Goal: Transaction & Acquisition: Subscribe to service/newsletter

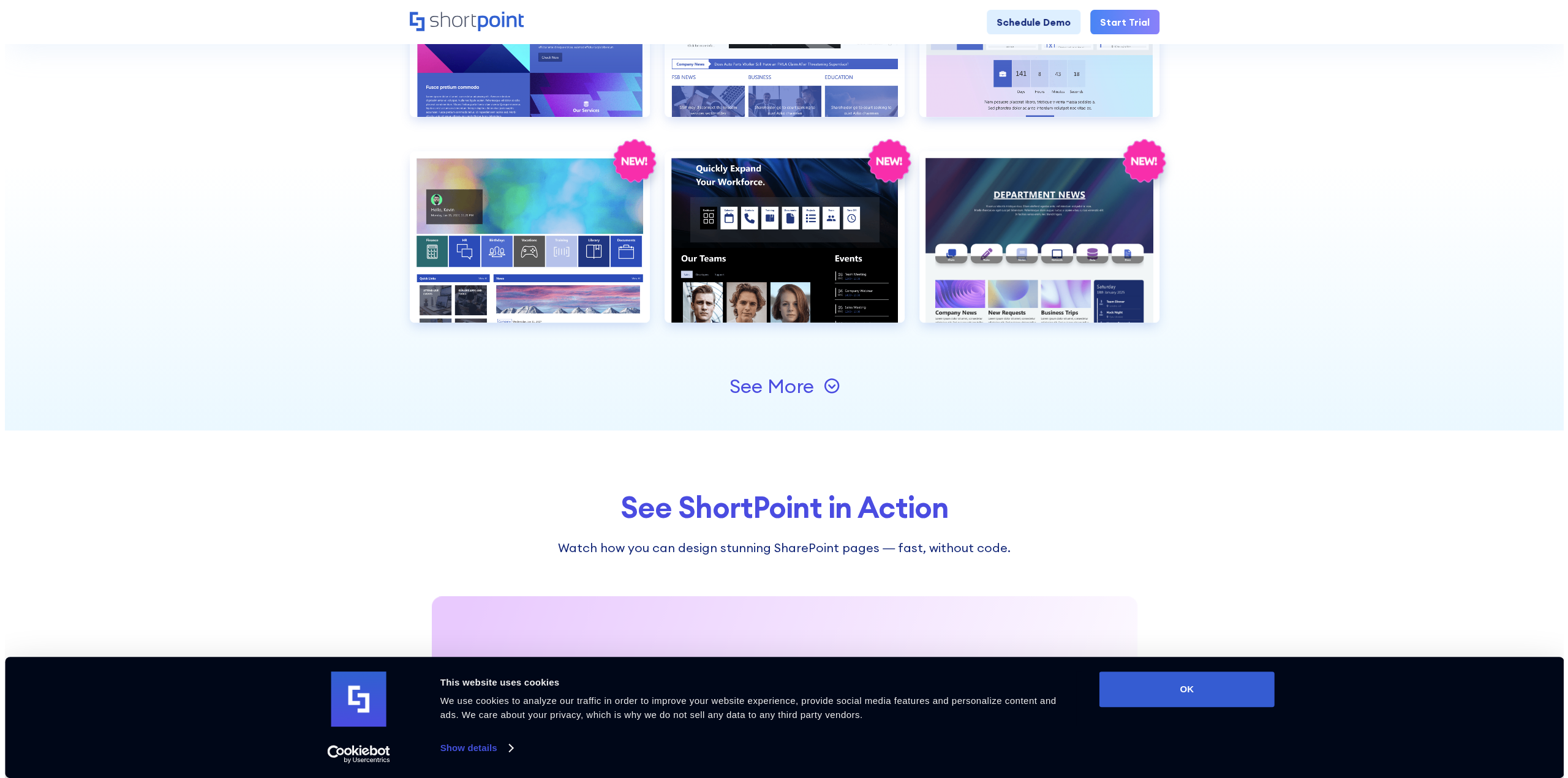
scroll to position [1303, 0]
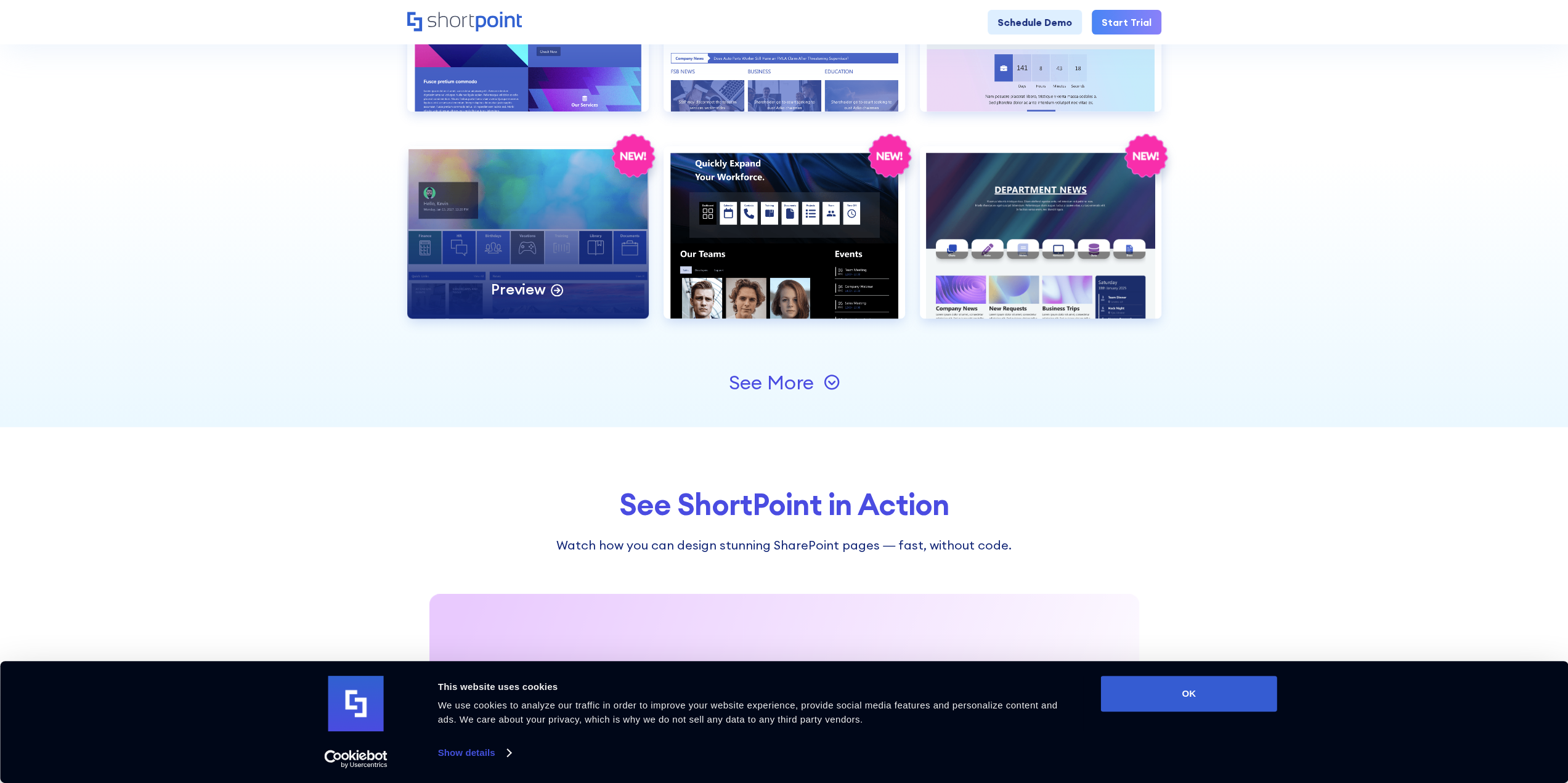
click at [510, 248] on div "Preview" at bounding box center [528, 232] width 242 height 172
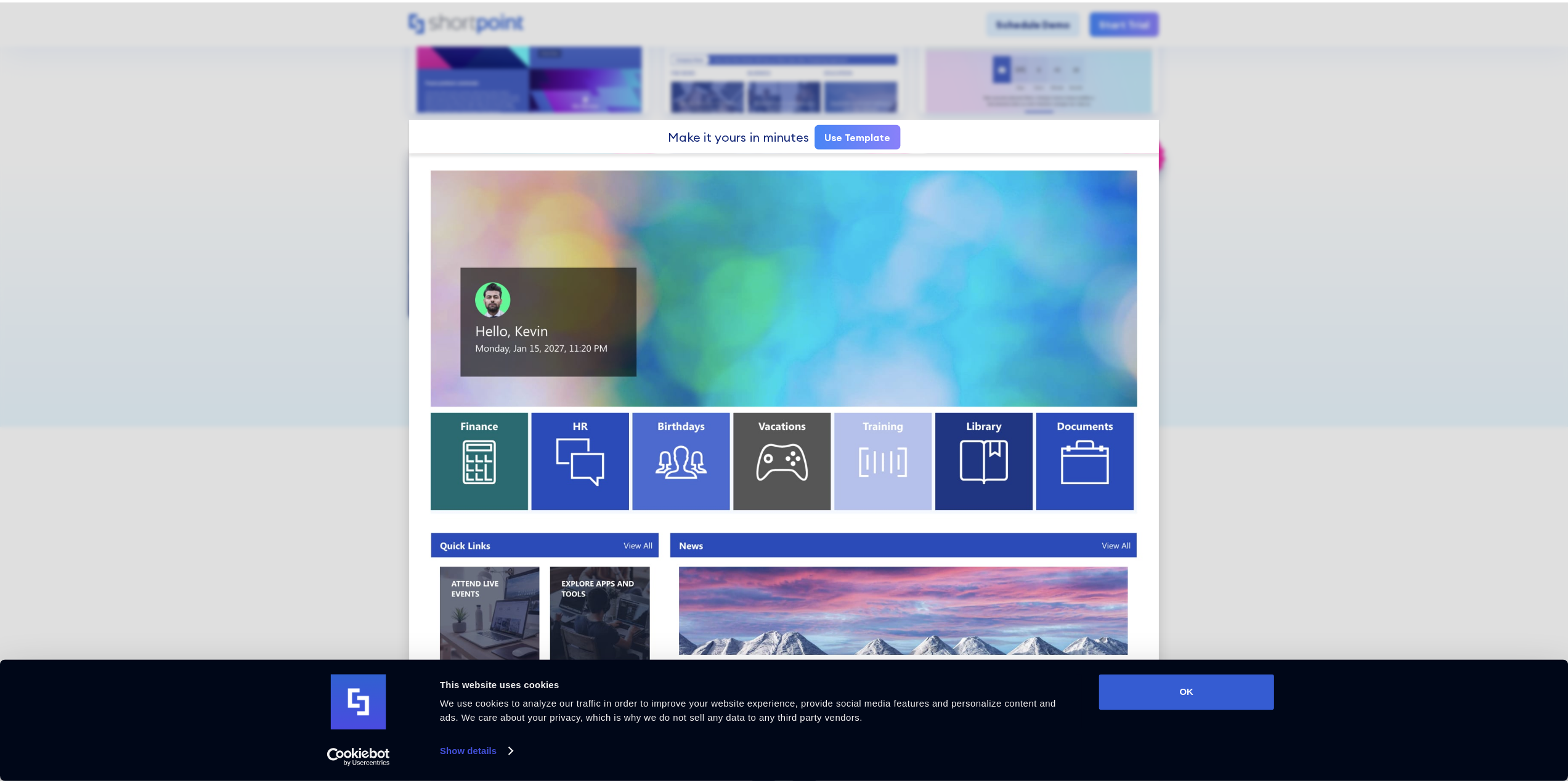
scroll to position [0, 0]
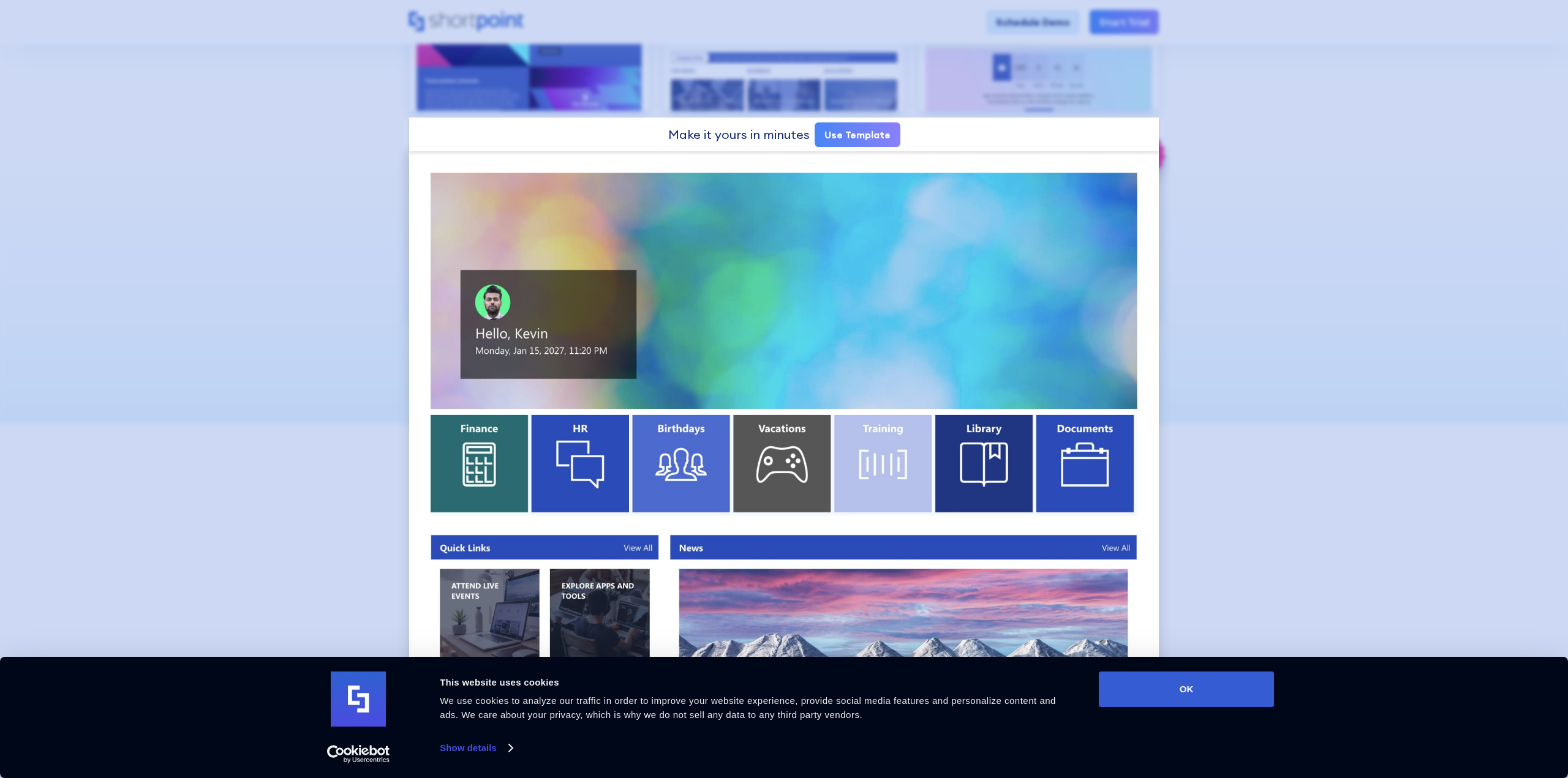
click at [1455, 400] on div at bounding box center [784, 389] width 1568 height 778
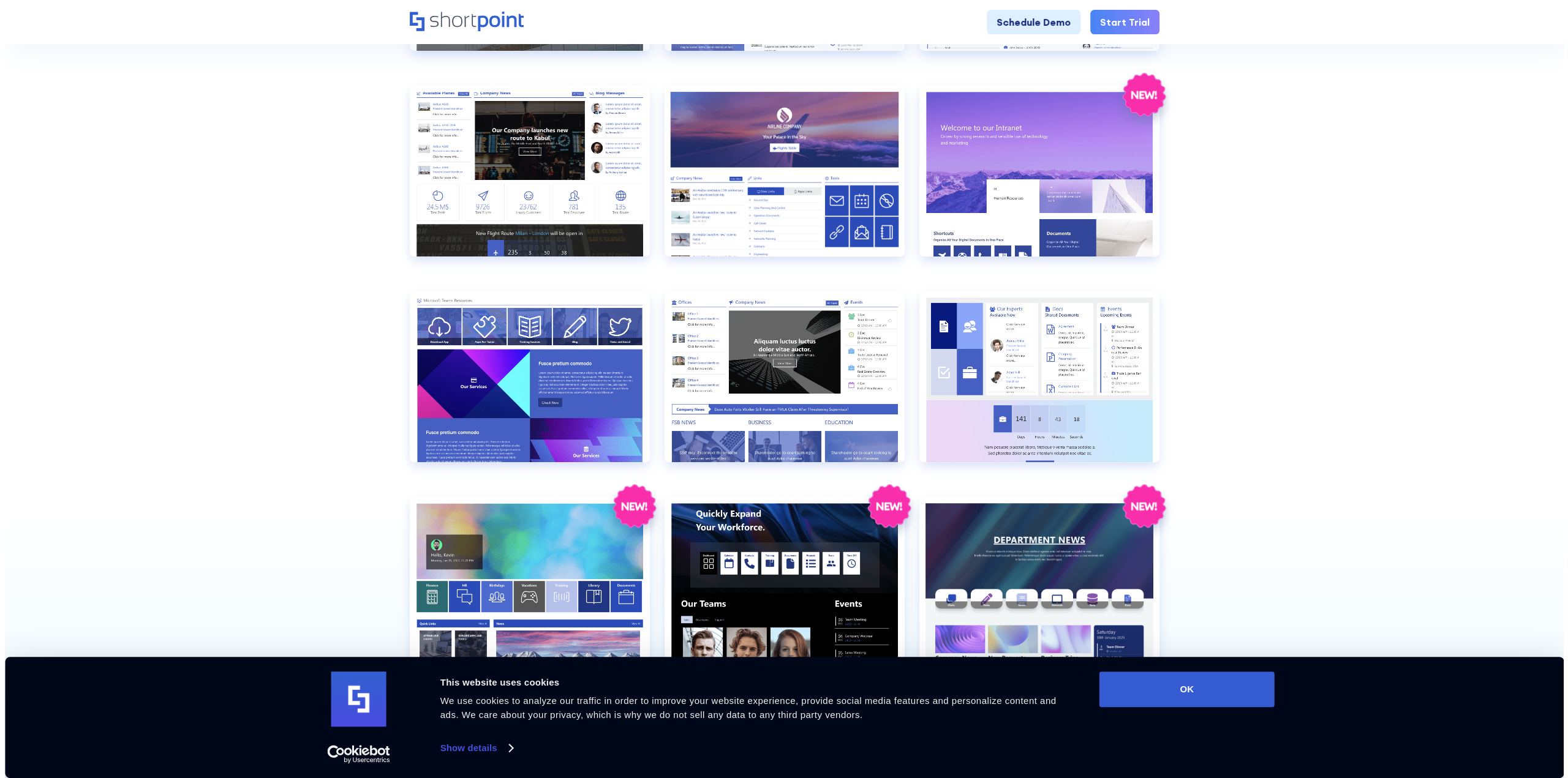
scroll to position [936, 0]
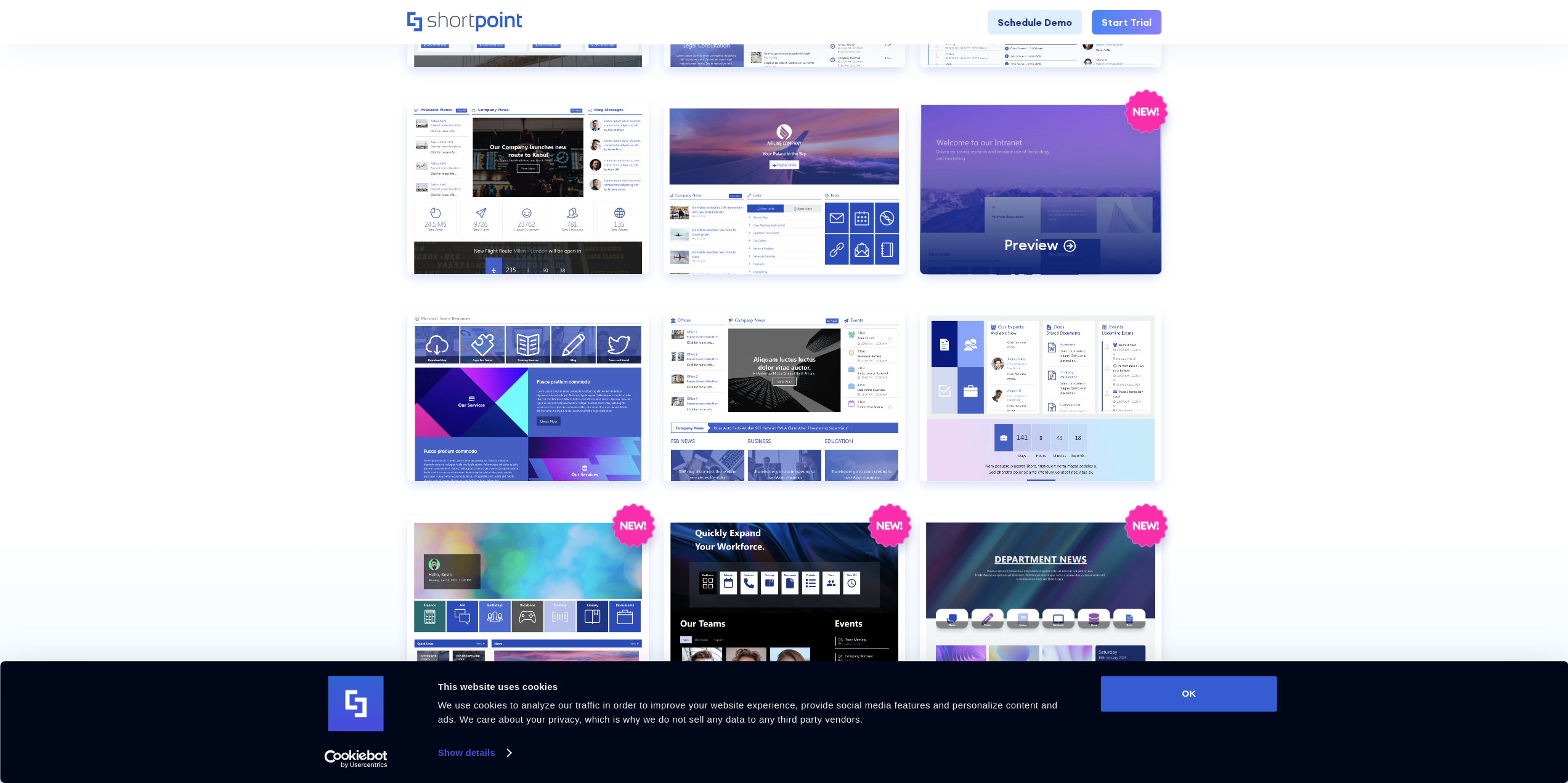
click at [1128, 219] on div "Preview" at bounding box center [1041, 188] width 242 height 172
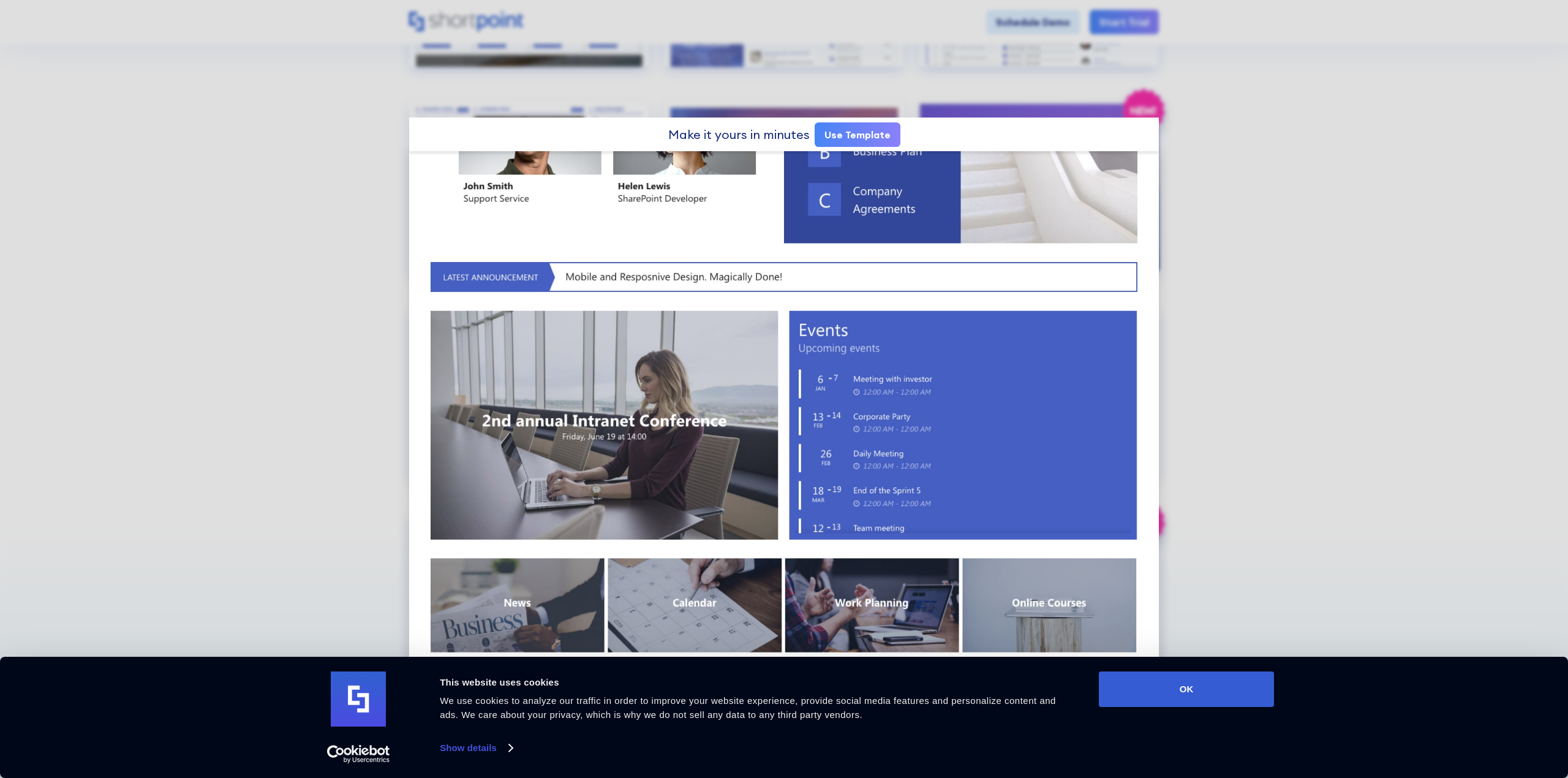
scroll to position [826, 0]
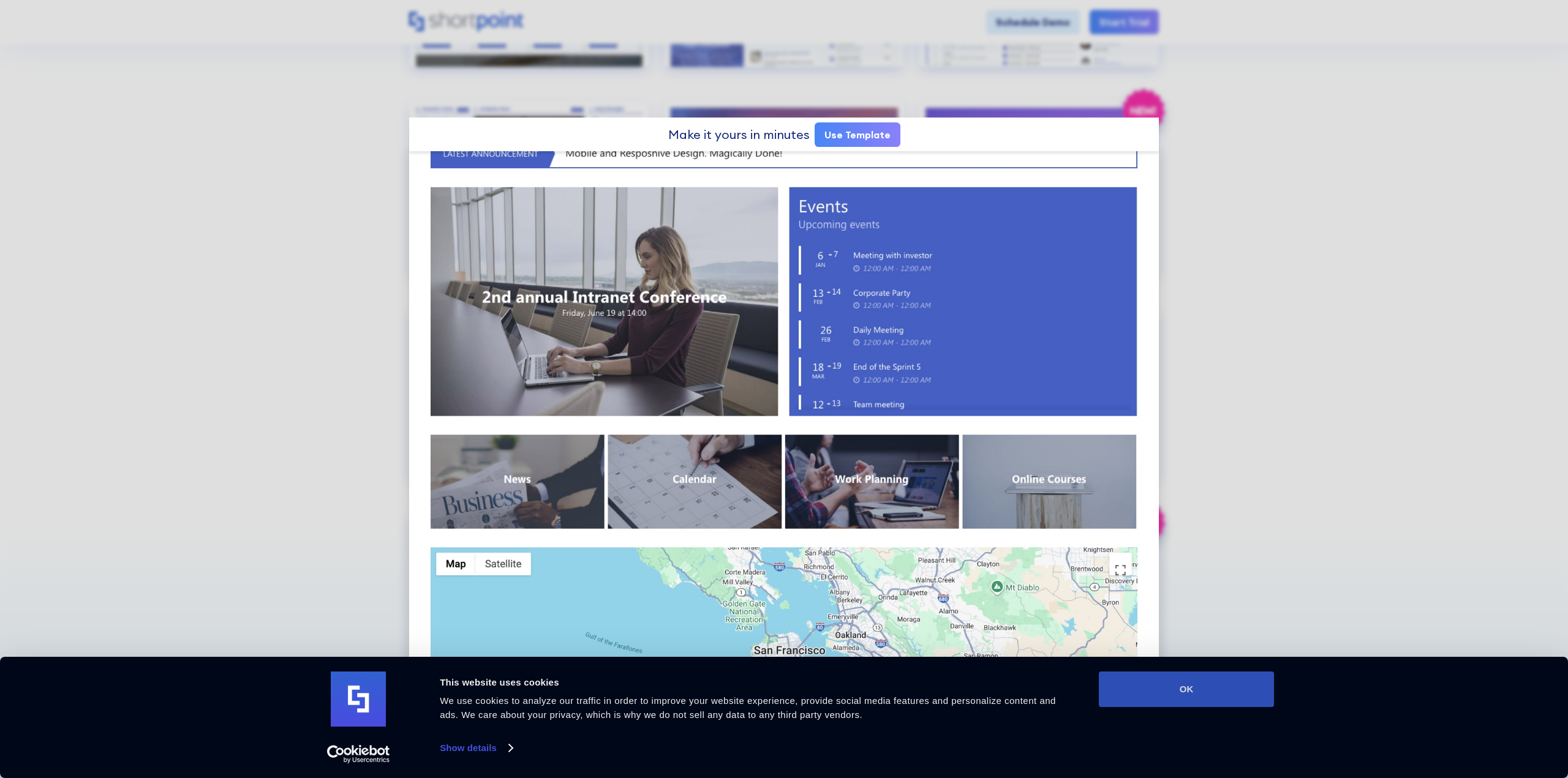
click at [1246, 695] on button "OK" at bounding box center [1186, 690] width 175 height 36
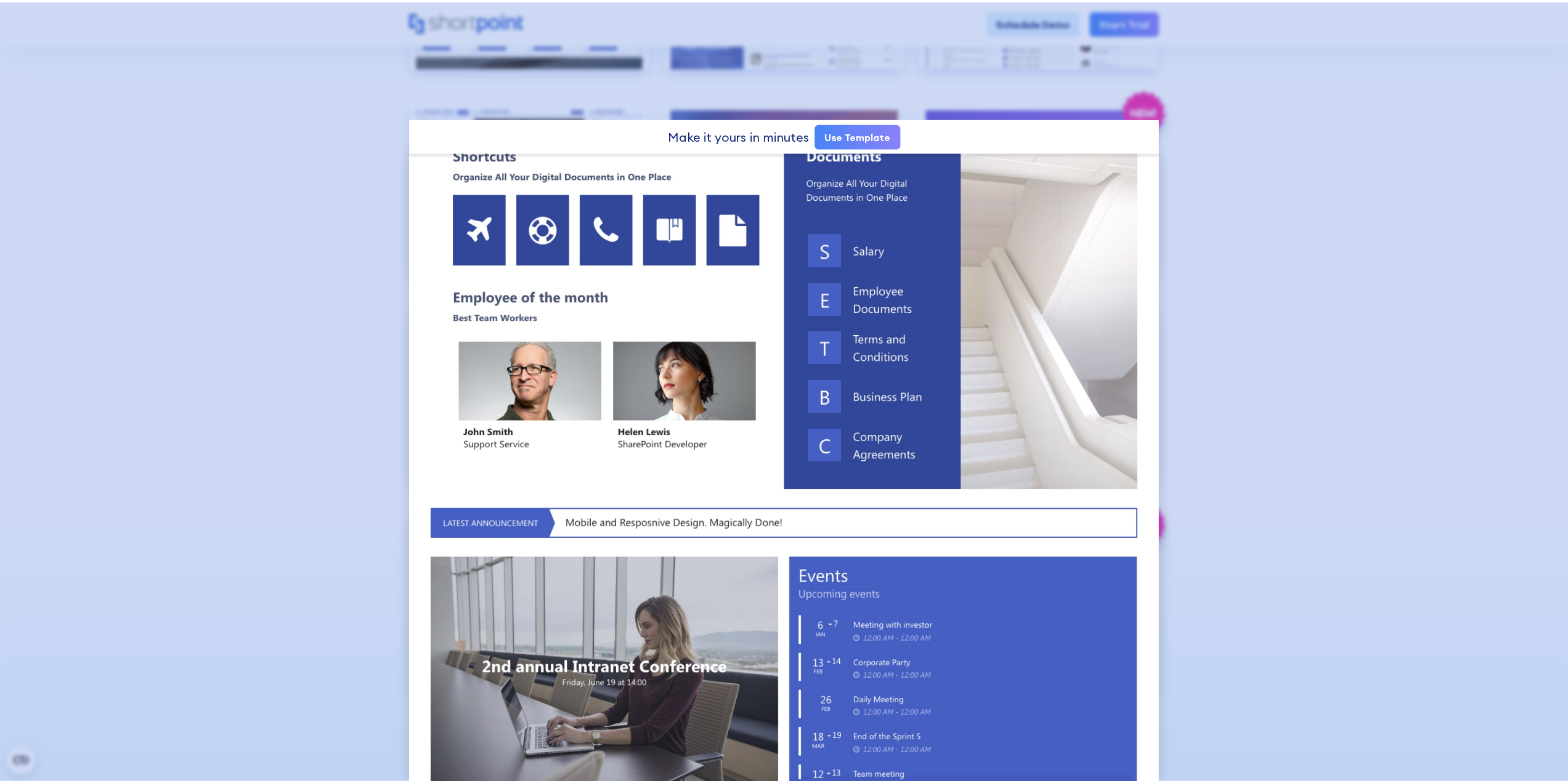
scroll to position [462, 0]
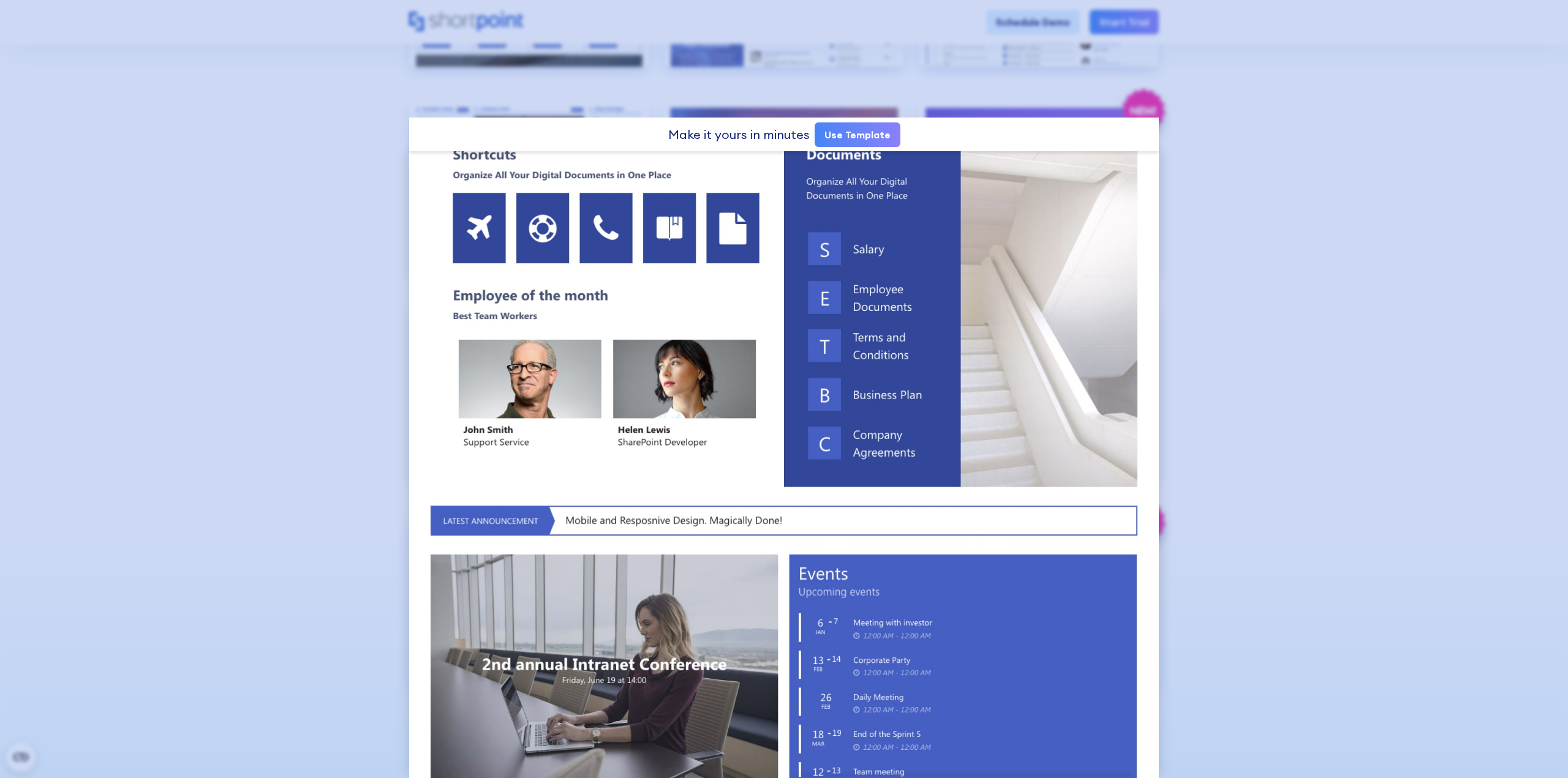
click at [1265, 138] on div at bounding box center [784, 389] width 1568 height 778
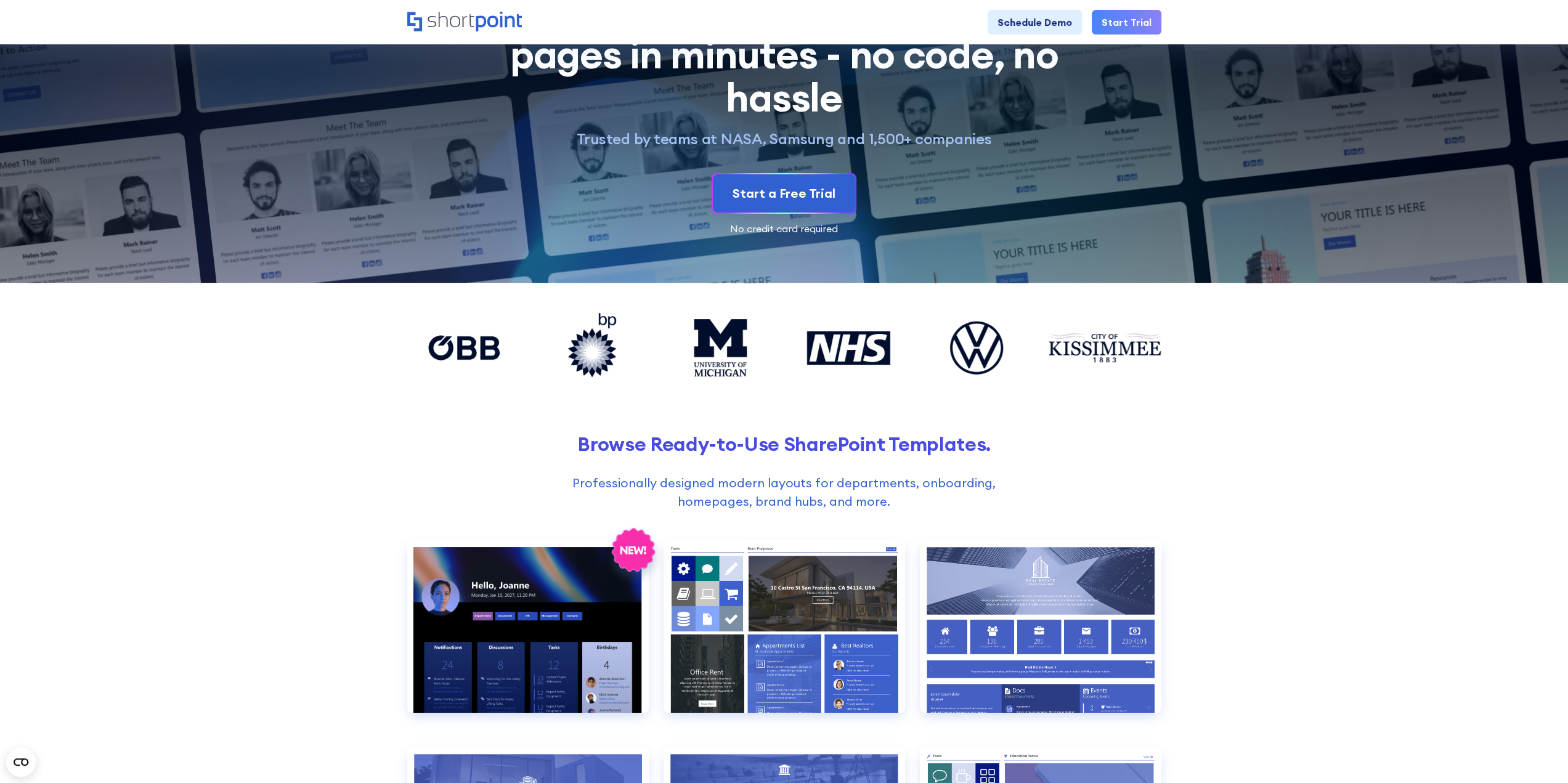
scroll to position [0, 0]
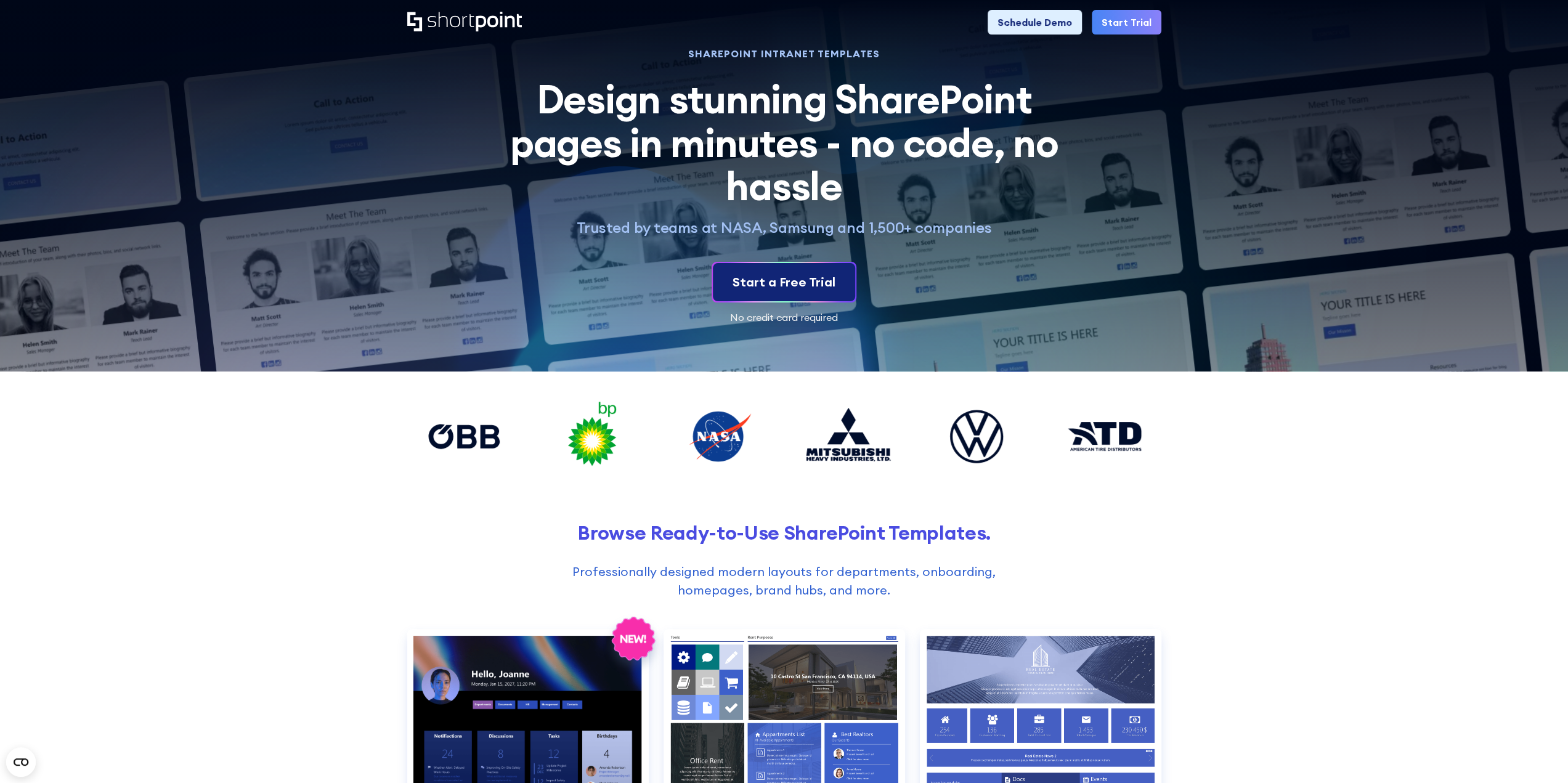
click at [746, 282] on div "Start a Free Trial" at bounding box center [784, 282] width 103 height 18
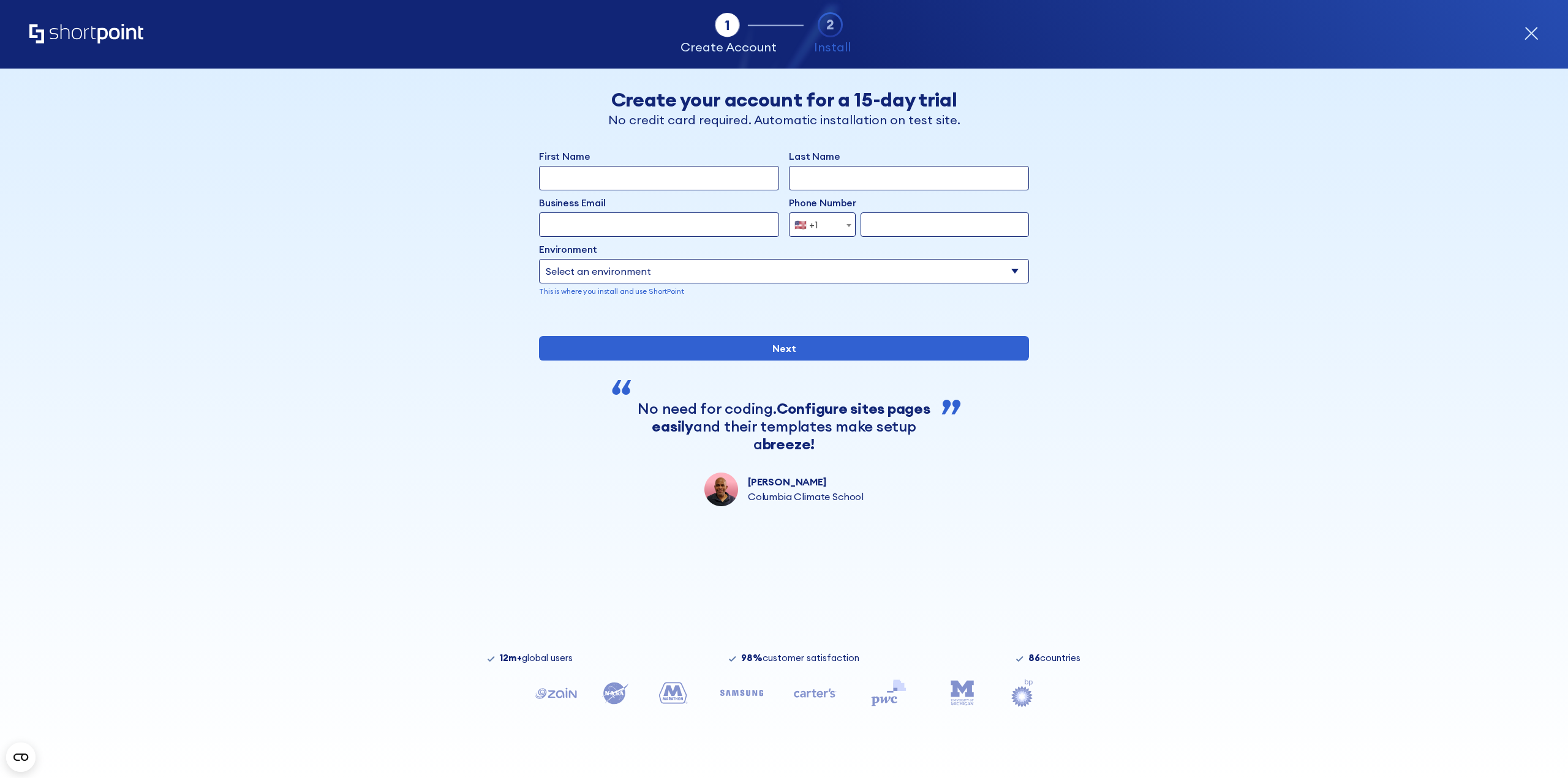
click at [609, 185] on input "First Name" at bounding box center [659, 178] width 240 height 25
type input "Jonathan"
click at [837, 182] on input "Last Name" at bounding box center [909, 178] width 240 height 25
type input "Sharpe"
click at [692, 220] on input "Business Email" at bounding box center [659, 225] width 240 height 25
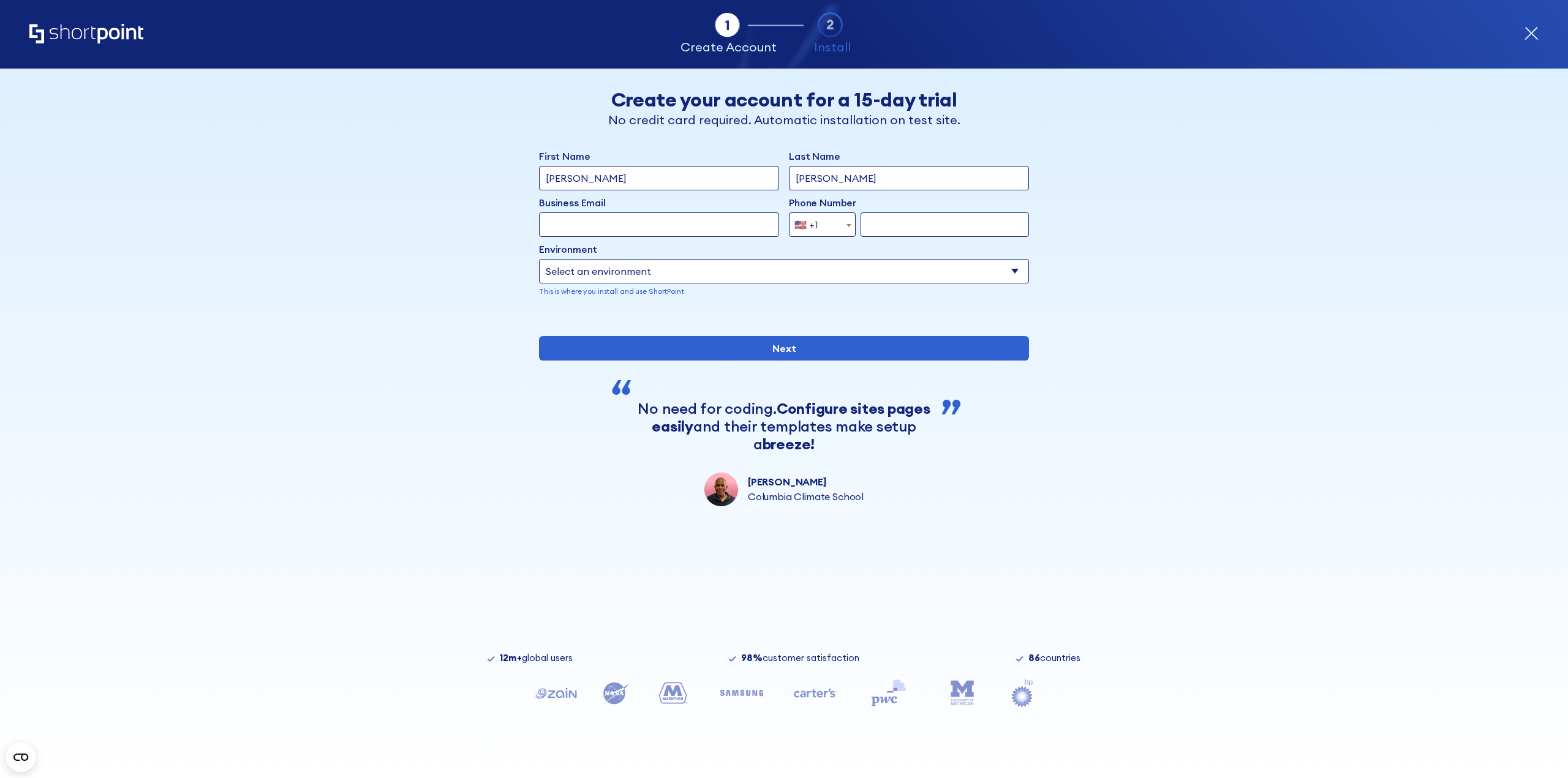
type input "jsharpe@weishaupt-corp.com"
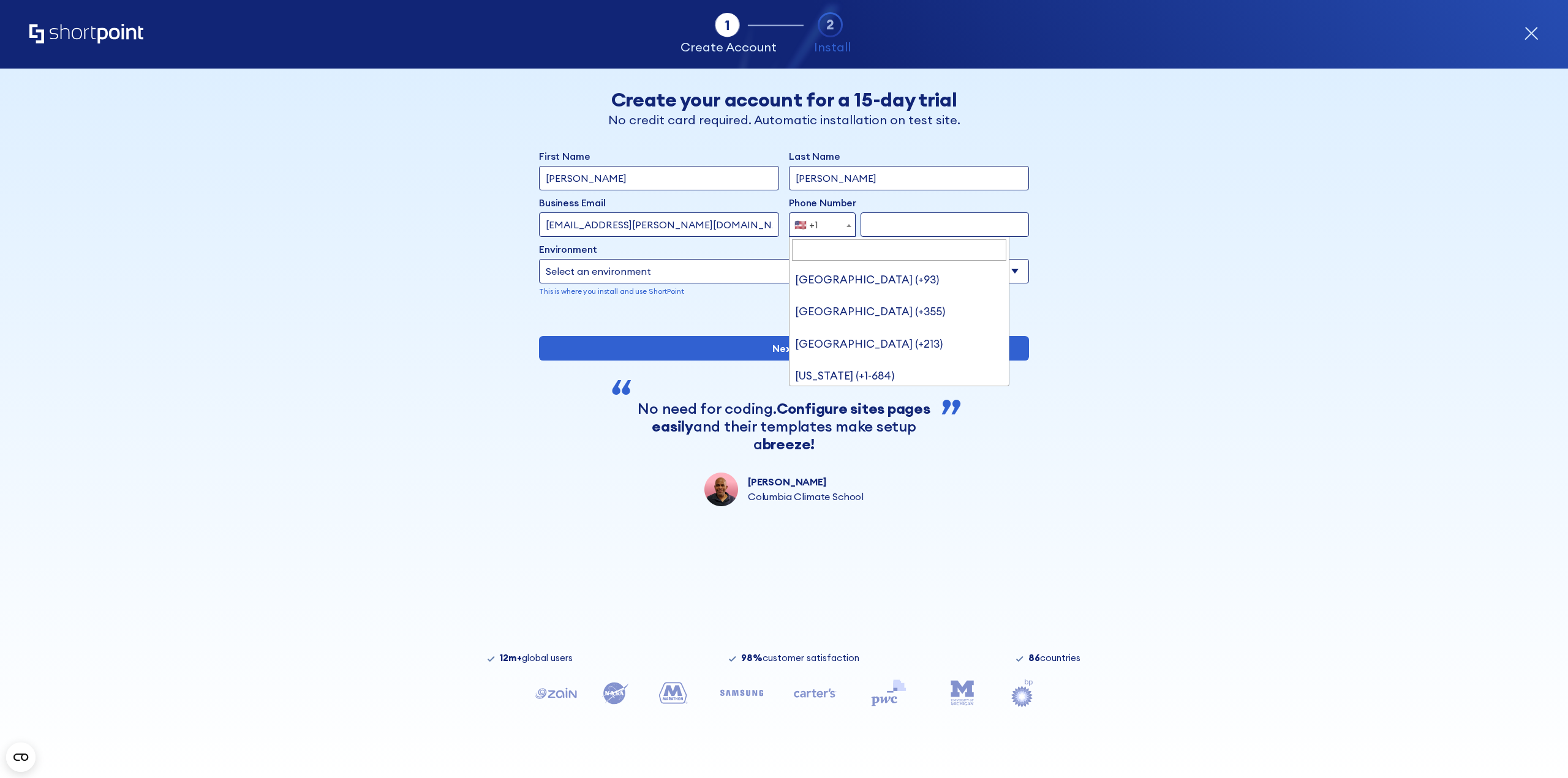
click at [844, 225] on span "form" at bounding box center [849, 225] width 12 height 25
type input "6"
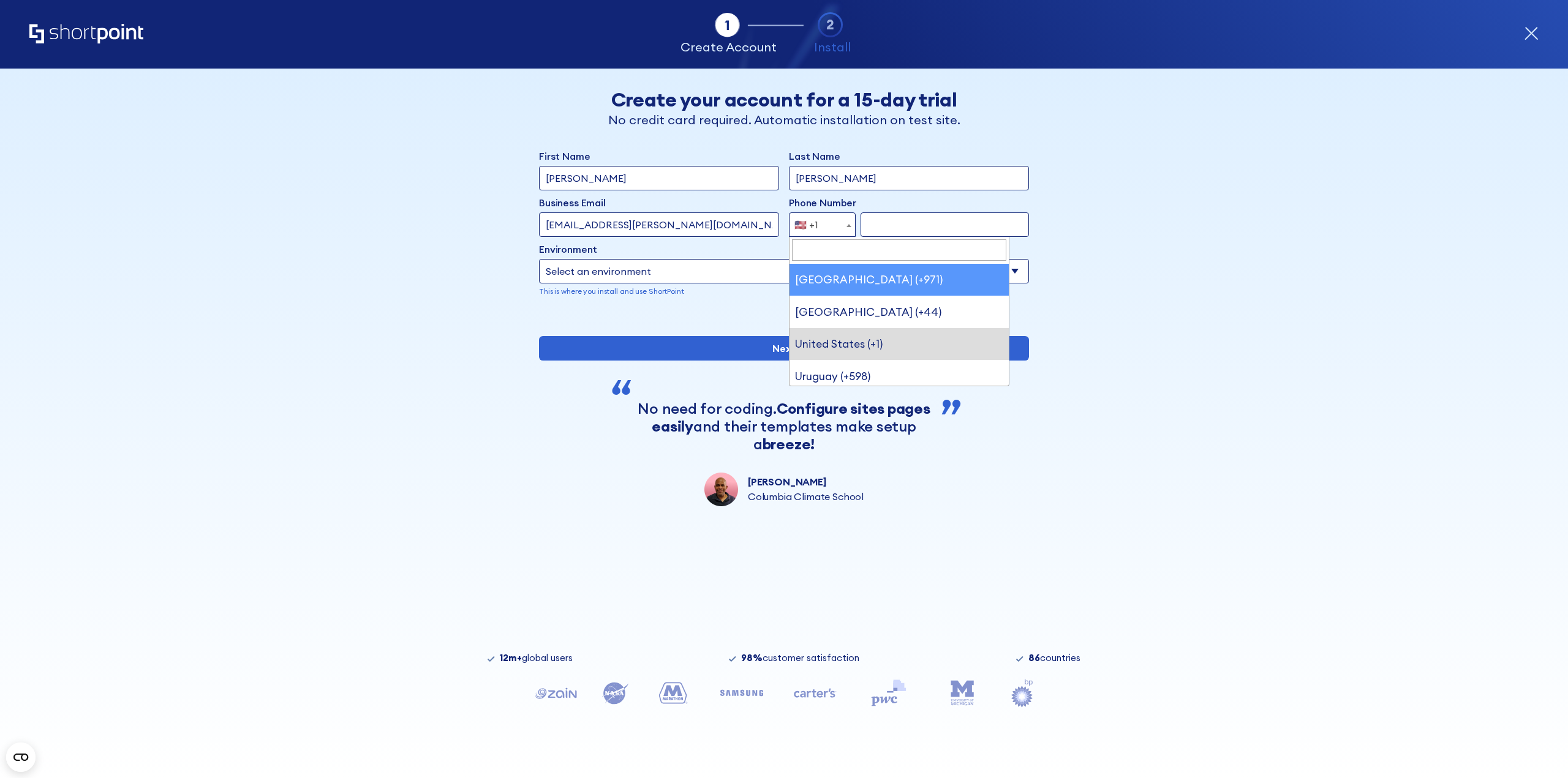
click at [896, 234] on input "form" at bounding box center [945, 225] width 169 height 25
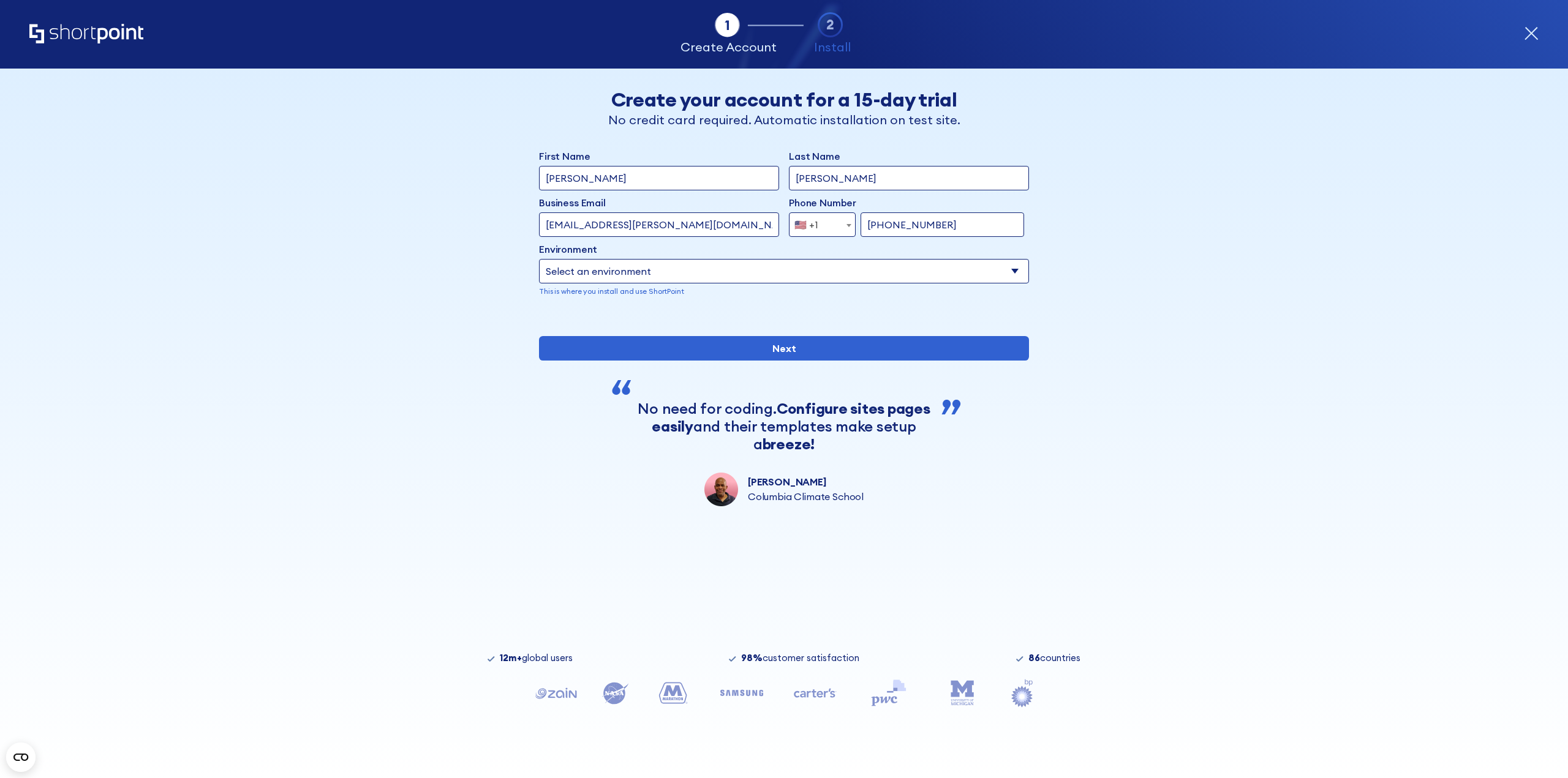
type input "647 771 1571"
click at [692, 257] on div "Environment Select an environment Microsoft 365 SharePoint Online SharePoint 20…" at bounding box center [784, 269] width 490 height 55
click at [693, 274] on select "Select an environment Microsoft 365 SharePoint Online SharePoint 2019 (On-Premi…" at bounding box center [784, 271] width 490 height 25
select select "Microsoft 365"
click at [539, 259] on select "Select an environment Microsoft 365 SharePoint Online SharePoint 2019 (On-Premi…" at bounding box center [784, 271] width 490 height 25
